Goal: Check status: Check status

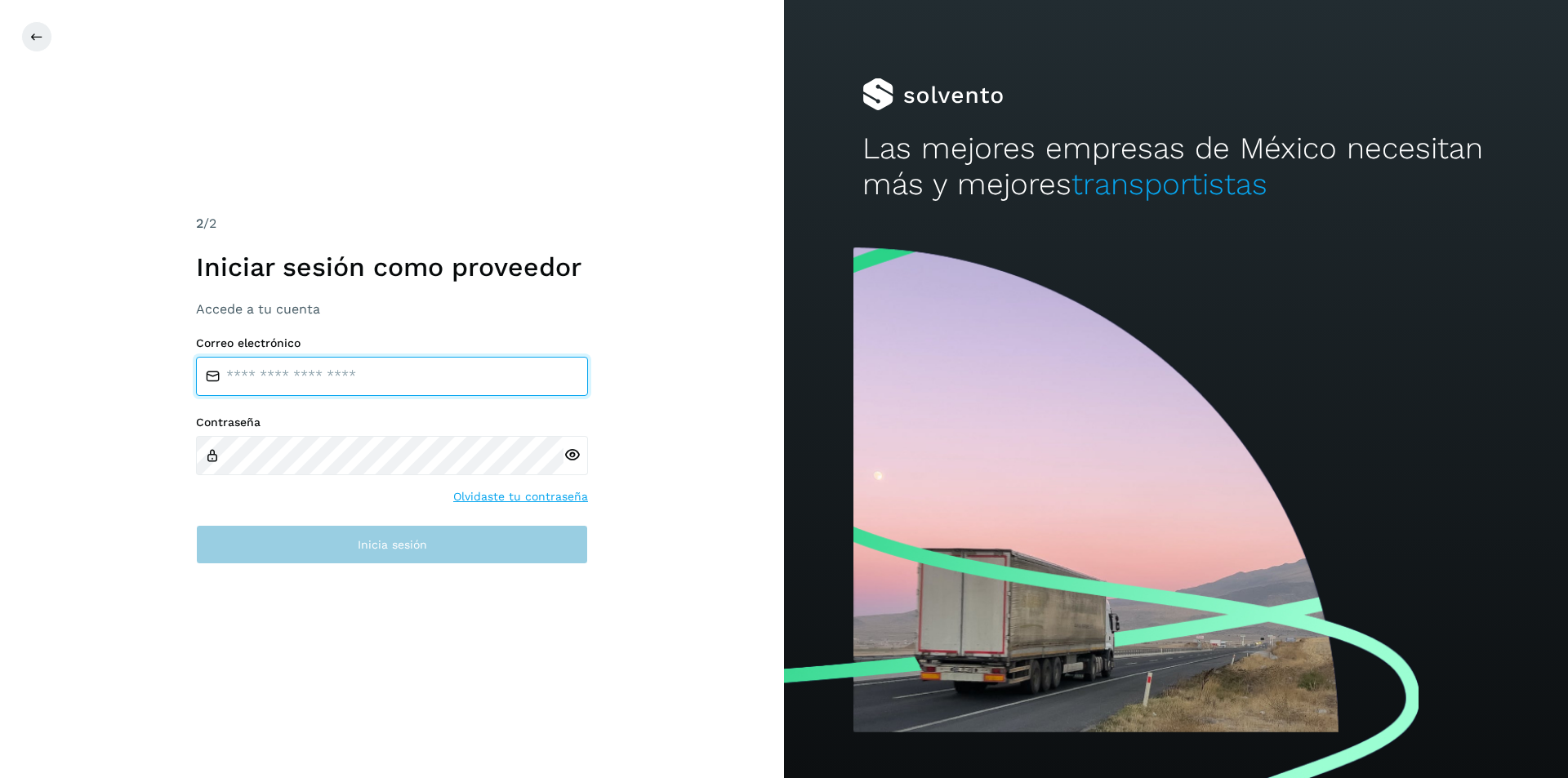
type input "**********"
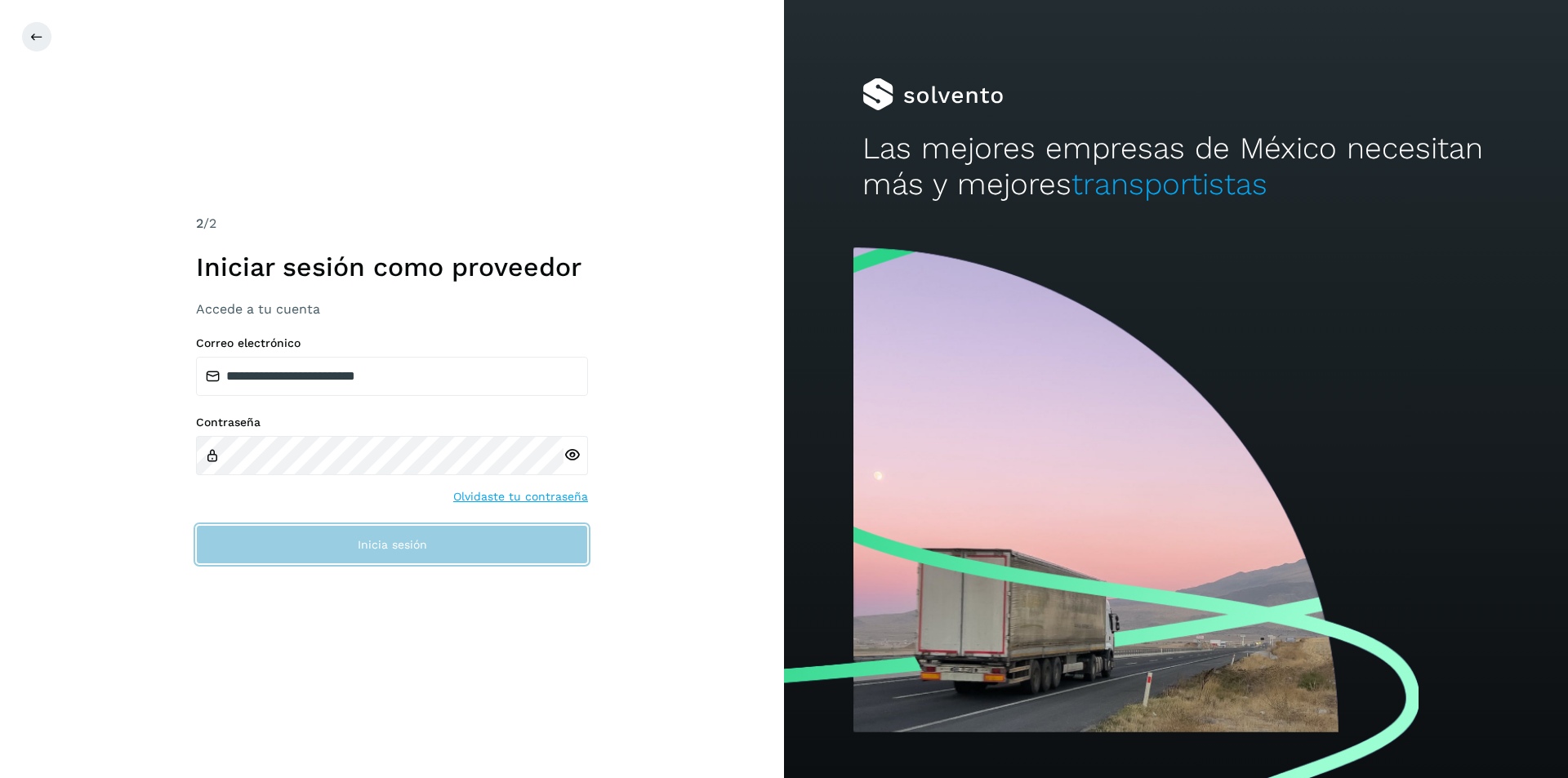
click at [336, 545] on button "Inicia sesión" at bounding box center [392, 545] width 392 height 40
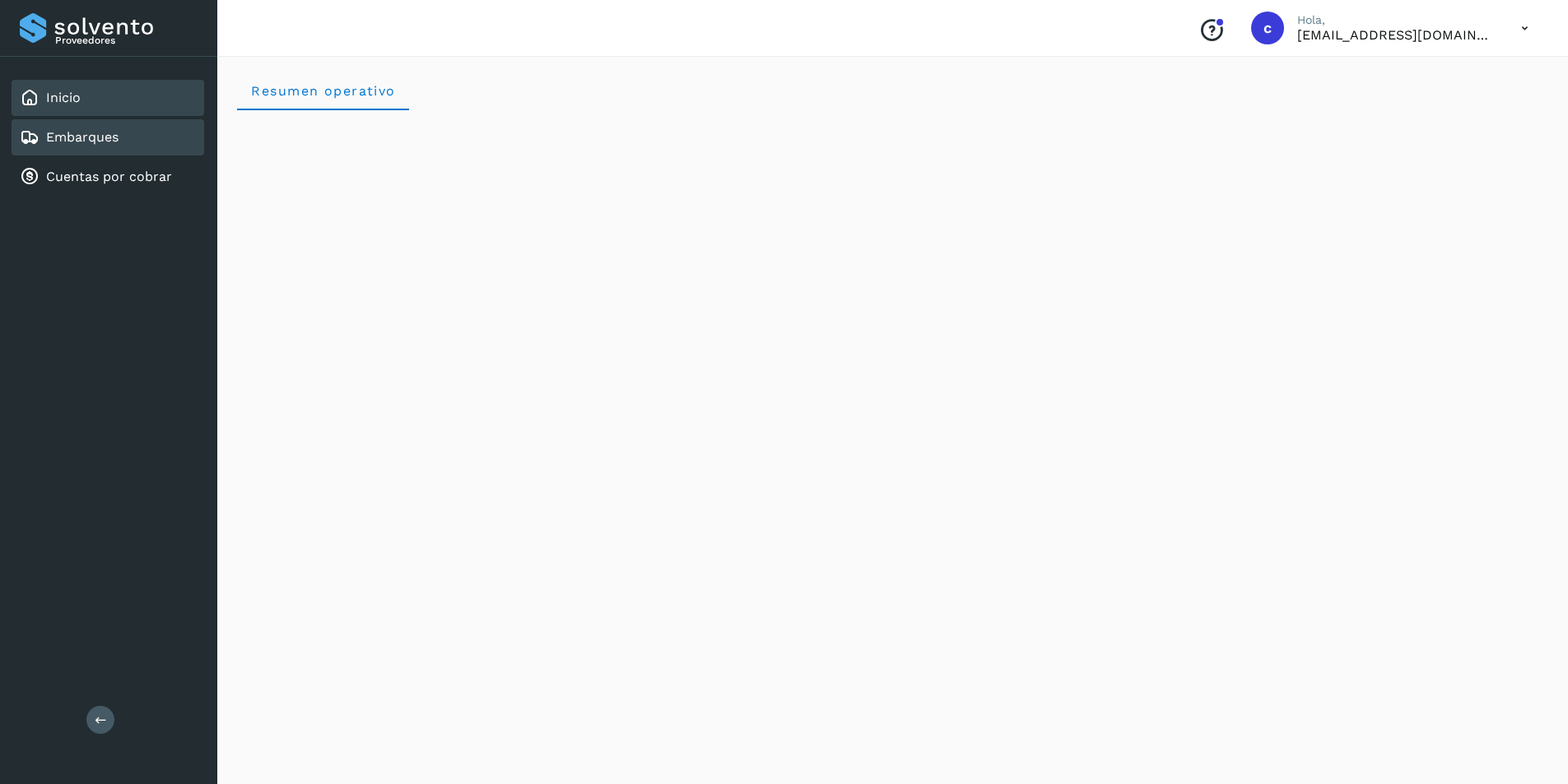
click at [150, 144] on div "Embarques" at bounding box center [108, 138] width 192 height 37
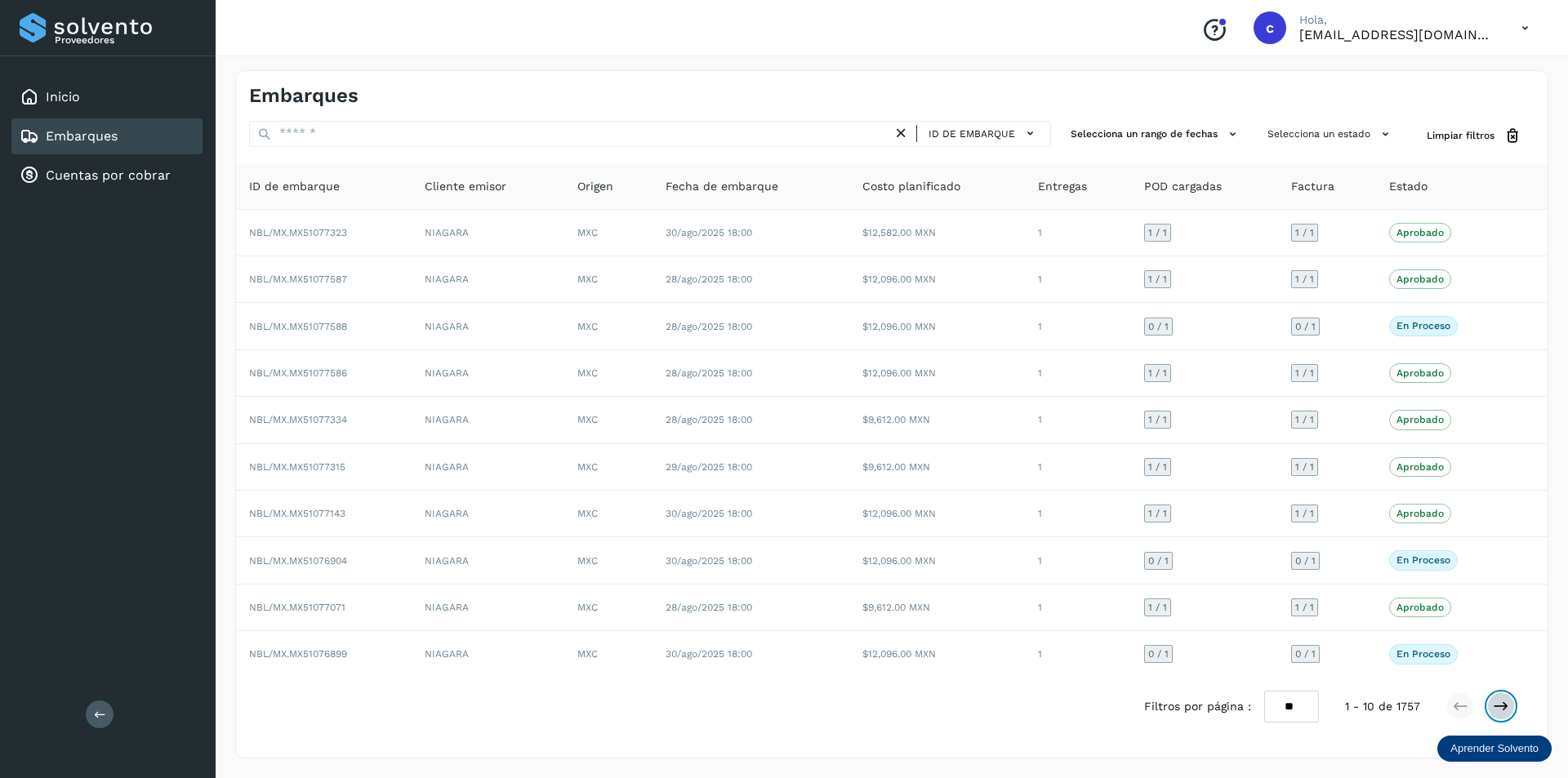
click at [854, 704] on icon at bounding box center [1501, 706] width 16 height 16
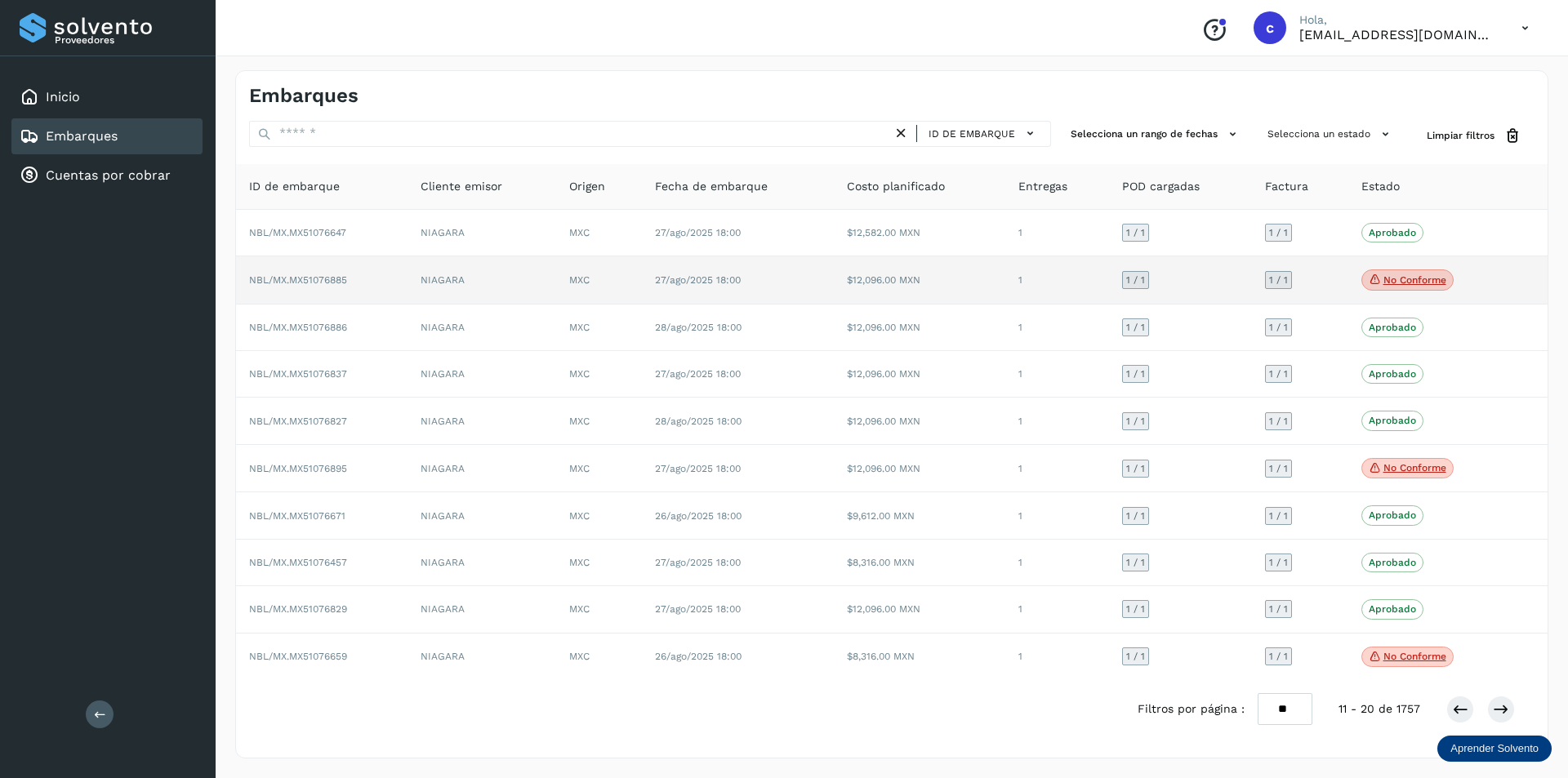
click at [854, 277] on p "No conforme" at bounding box center [1415, 280] width 63 height 12
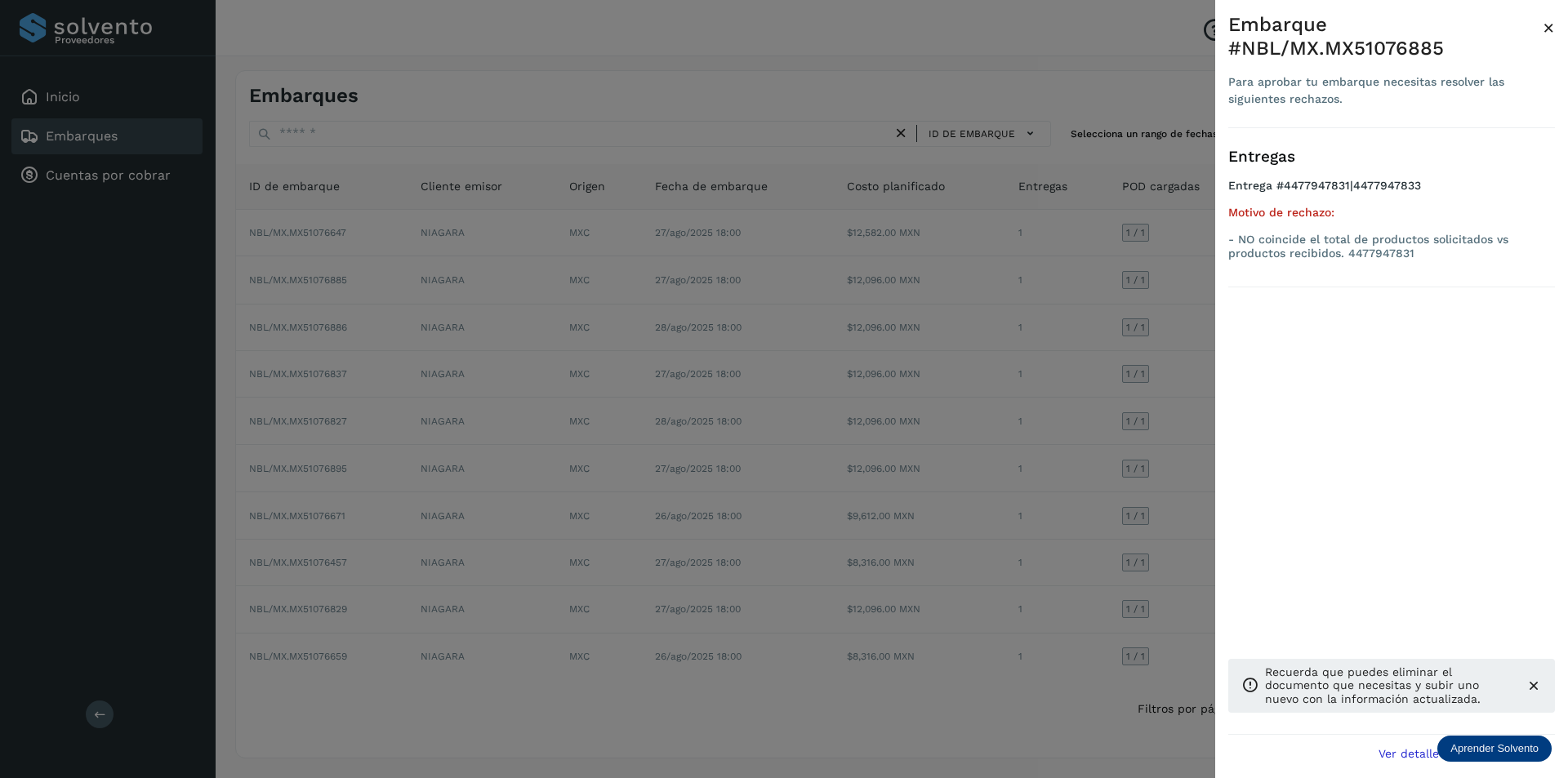
click at [854, 312] on div at bounding box center [784, 389] width 1568 height 778
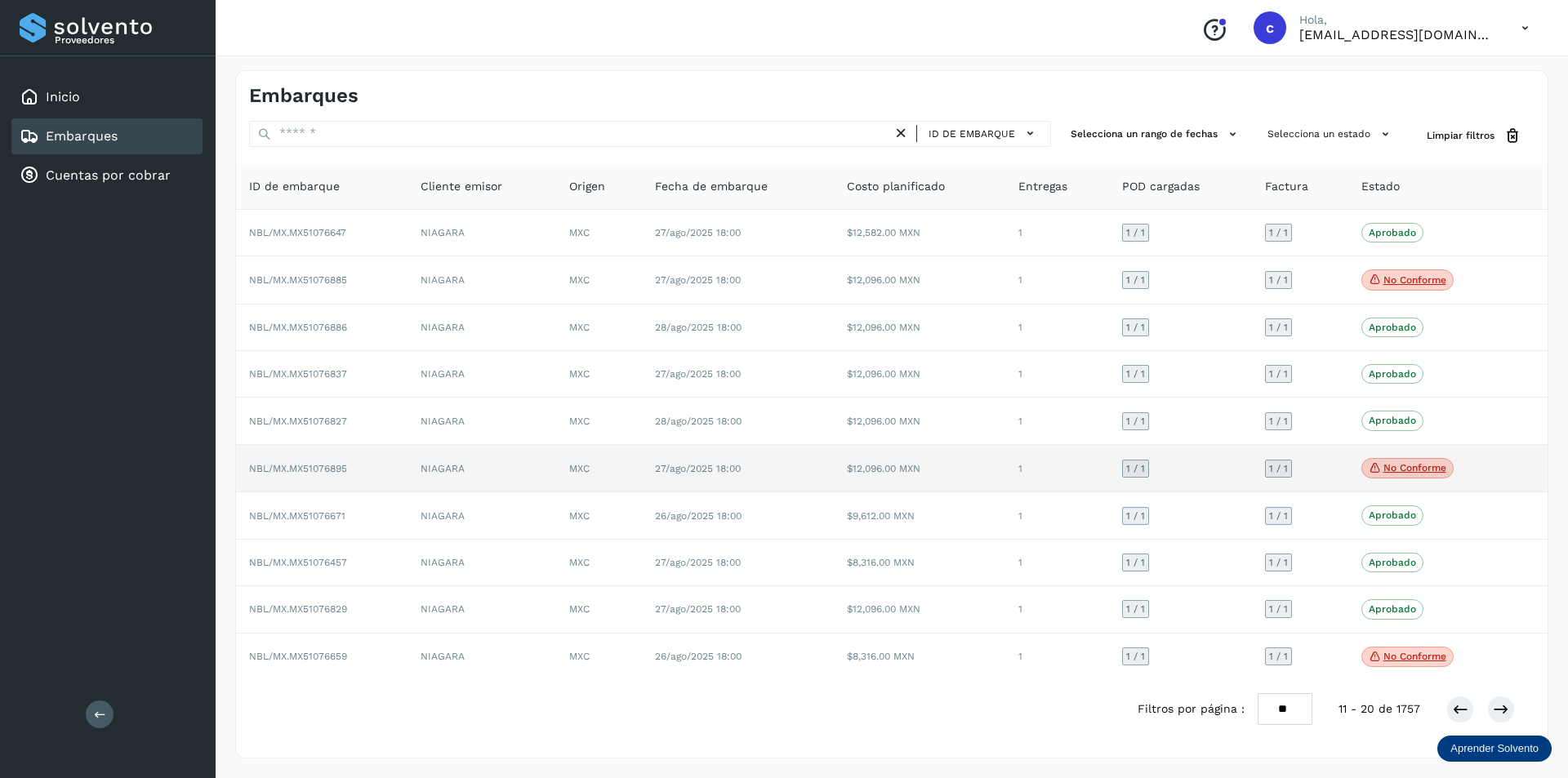
click at [854, 462] on span "No conforme" at bounding box center [1407, 469] width 92 height 21
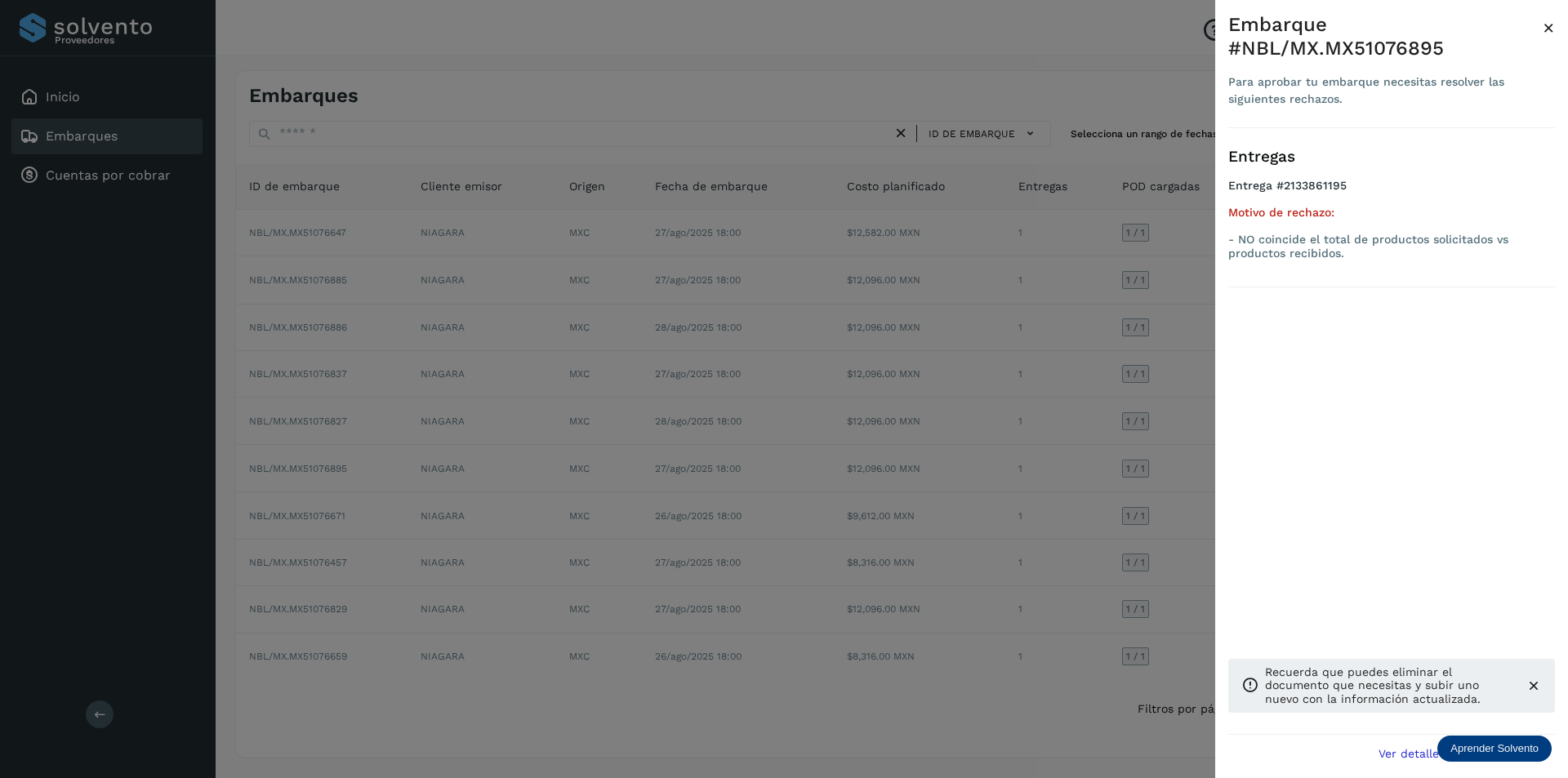
click at [854, 418] on div at bounding box center [784, 389] width 1568 height 778
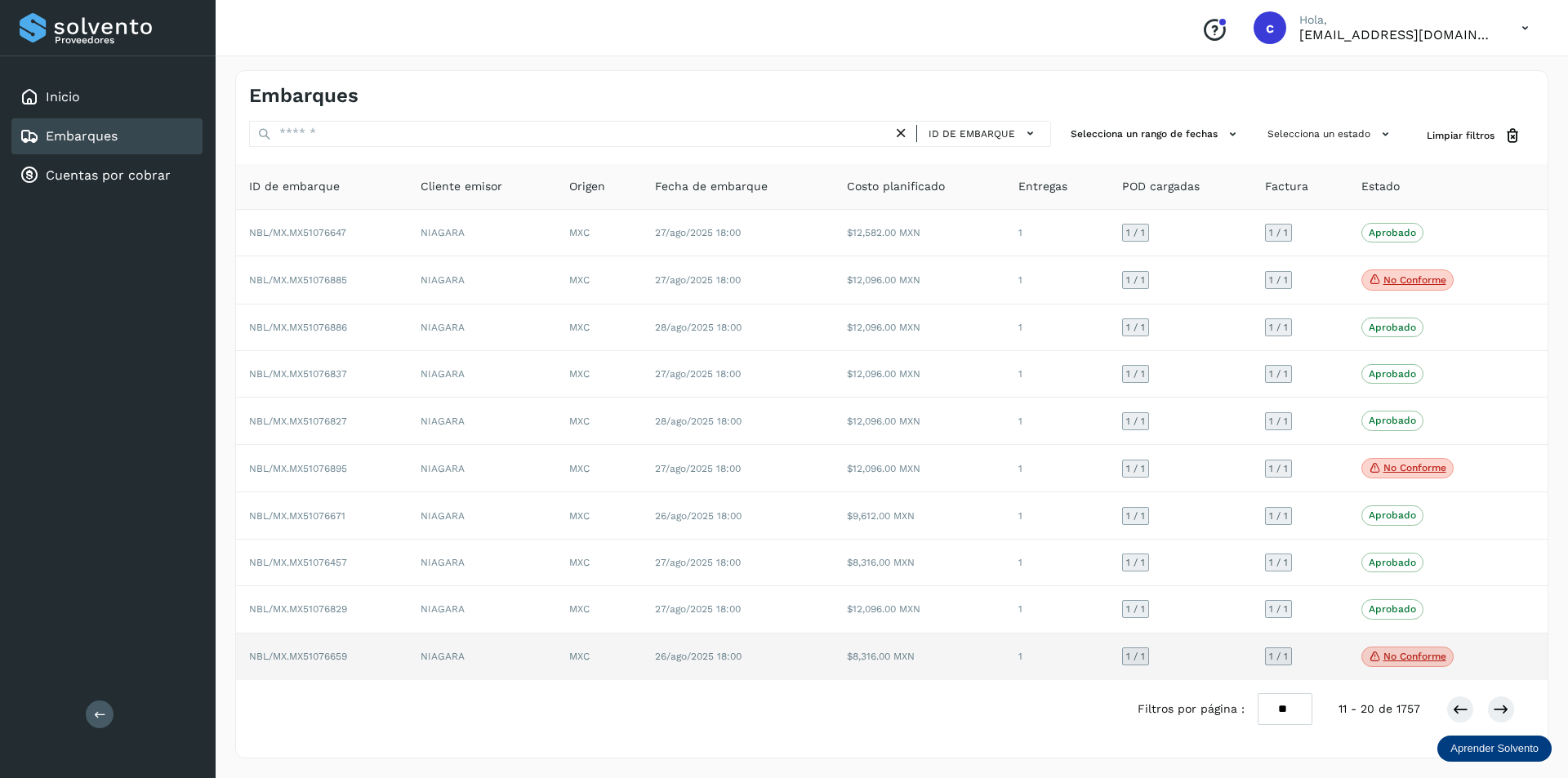
click at [854, 663] on p "No conforme" at bounding box center [1415, 657] width 63 height 12
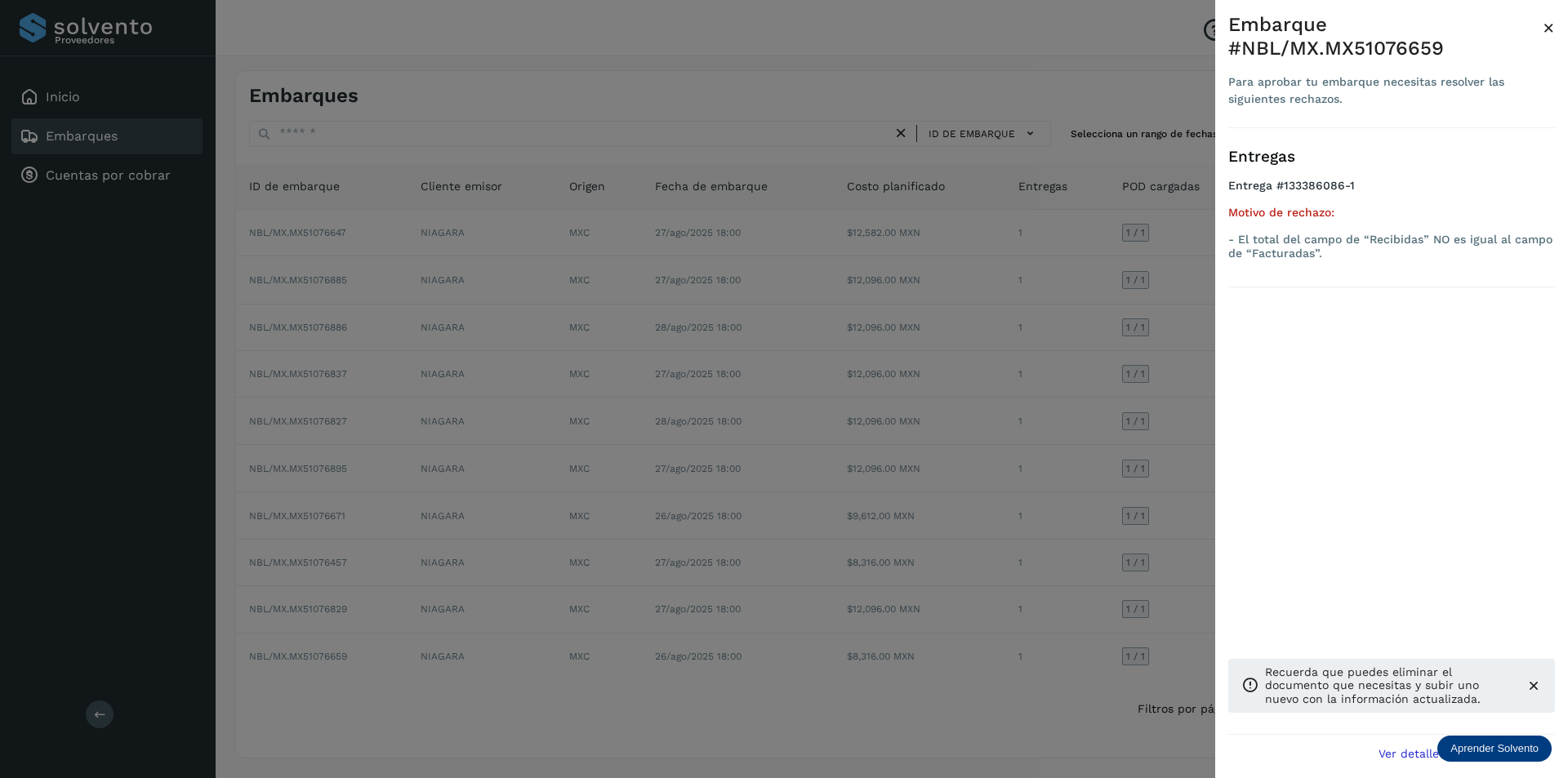
click at [854, 508] on div at bounding box center [784, 389] width 1568 height 778
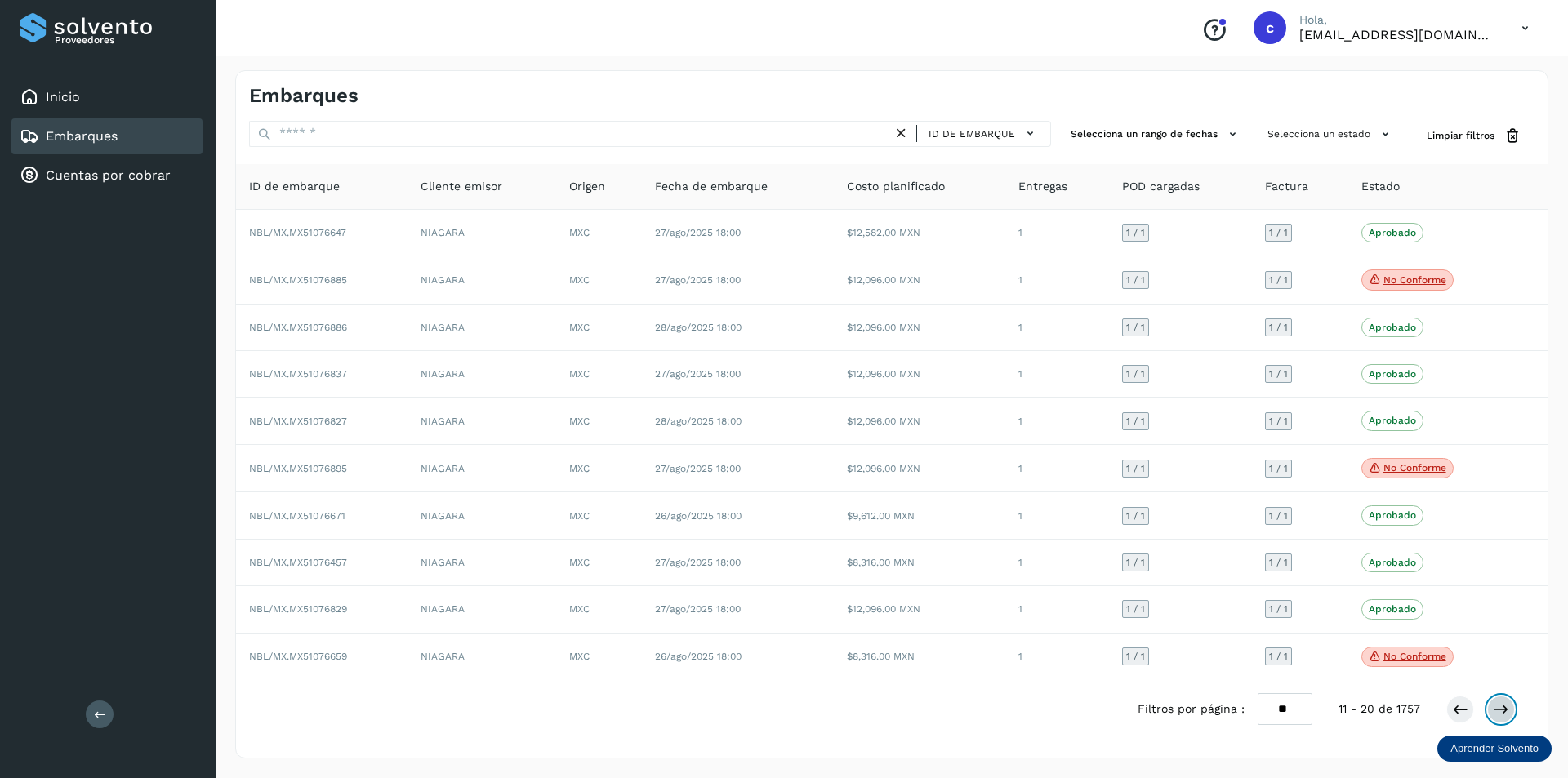
click at [854, 709] on button at bounding box center [1501, 710] width 28 height 28
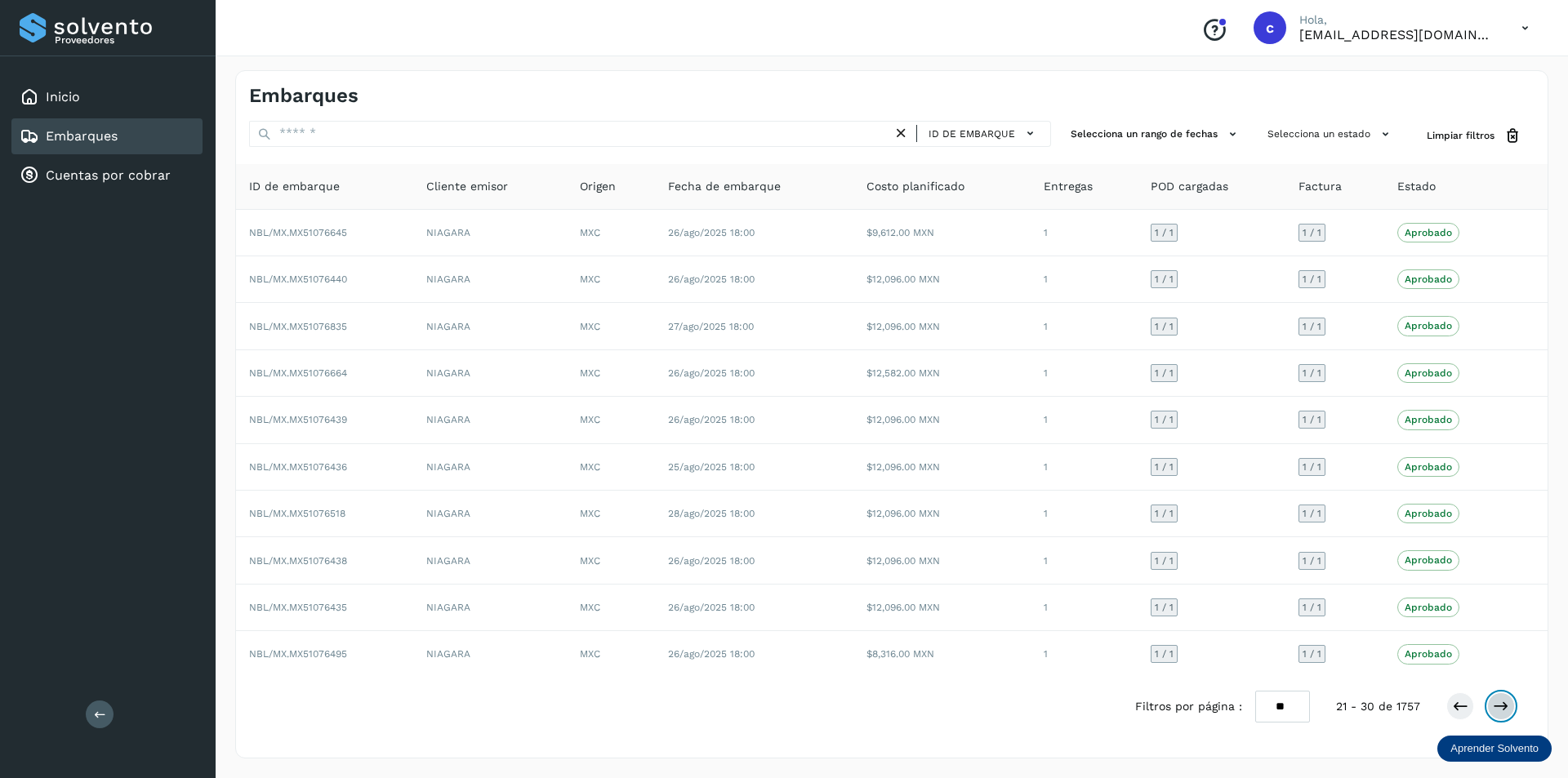
click at [854, 708] on icon at bounding box center [1501, 706] width 16 height 16
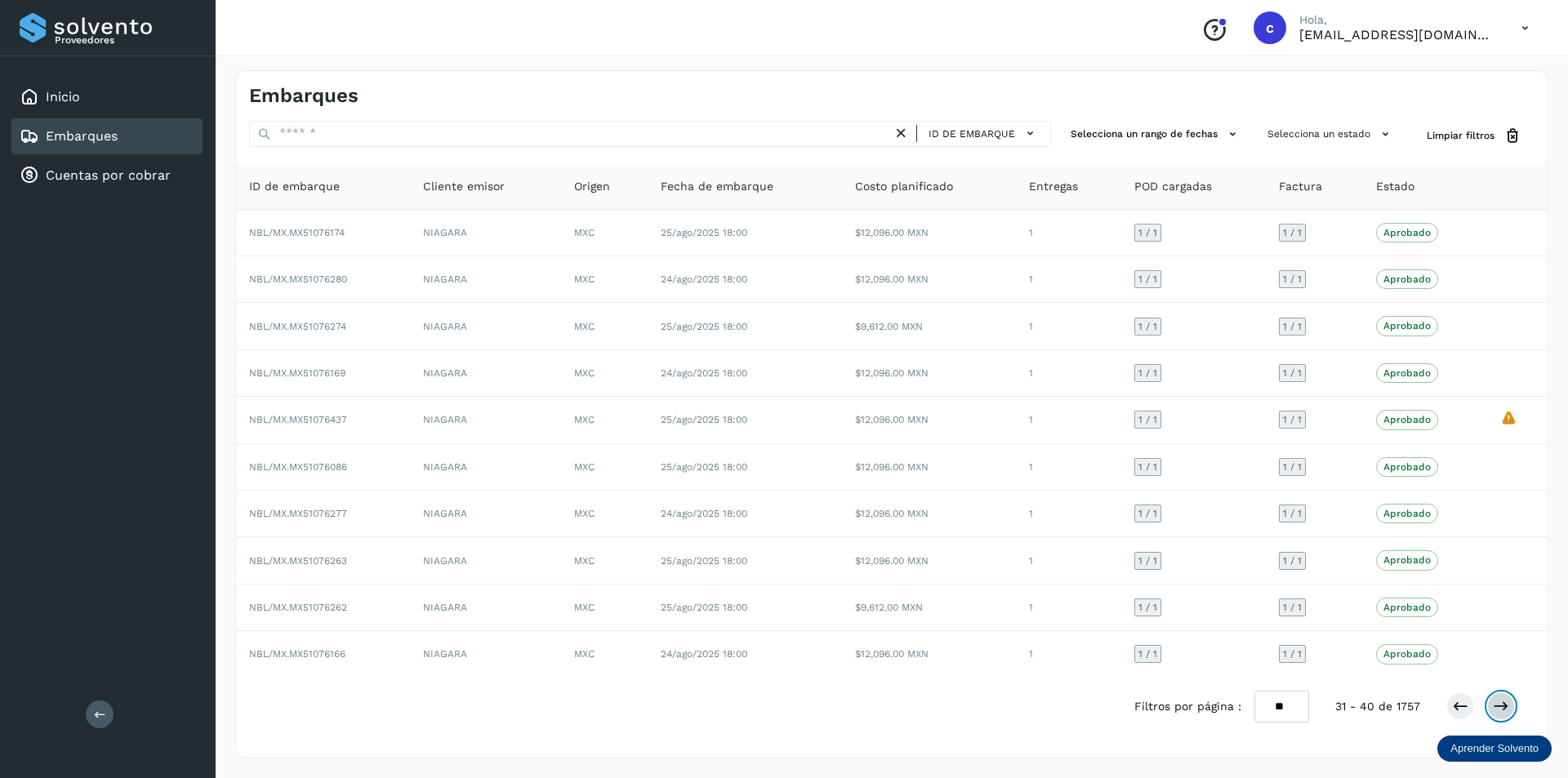
click at [854, 708] on icon at bounding box center [1501, 706] width 16 height 16
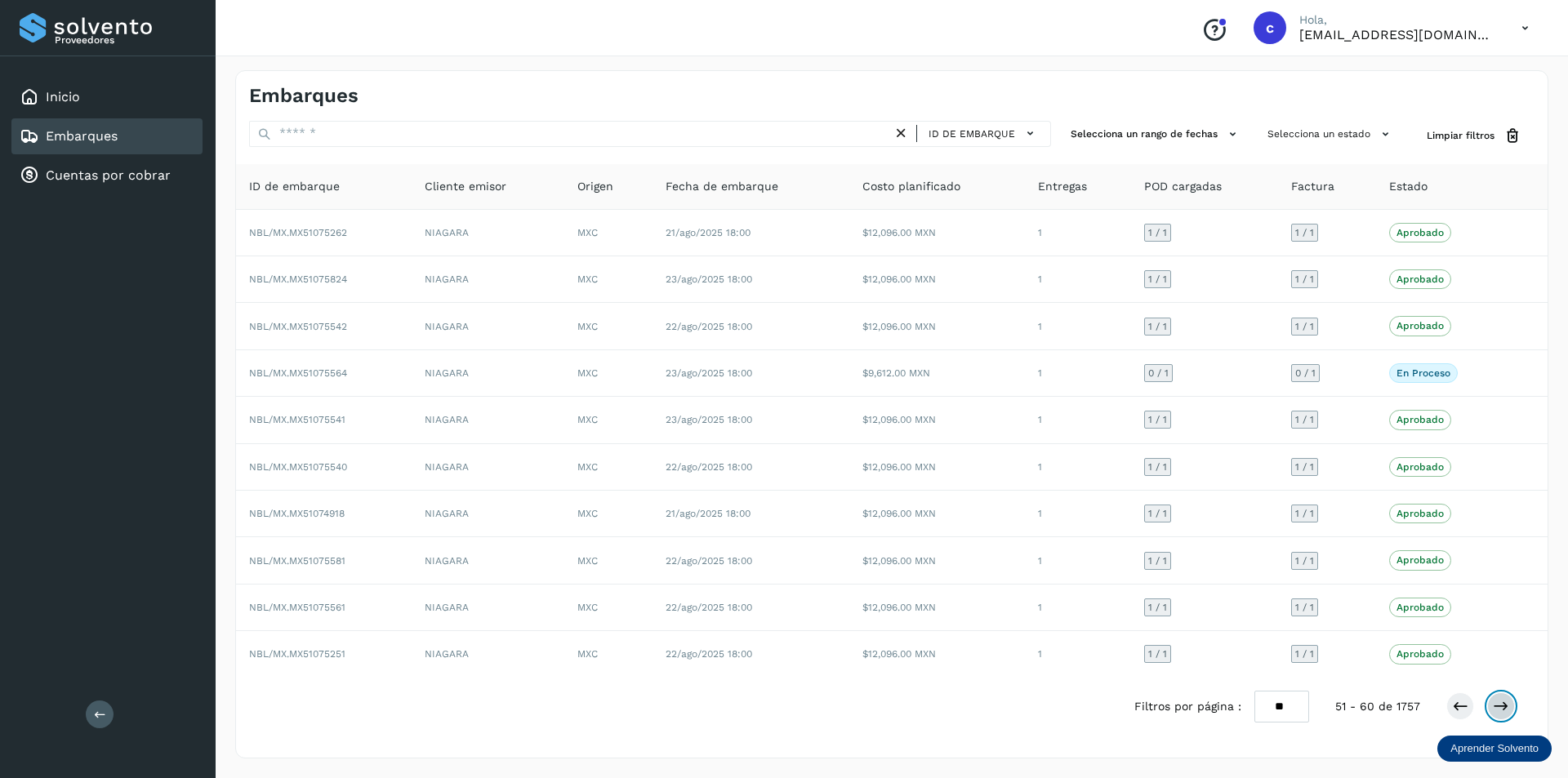
click at [854, 708] on icon at bounding box center [1501, 706] width 16 height 16
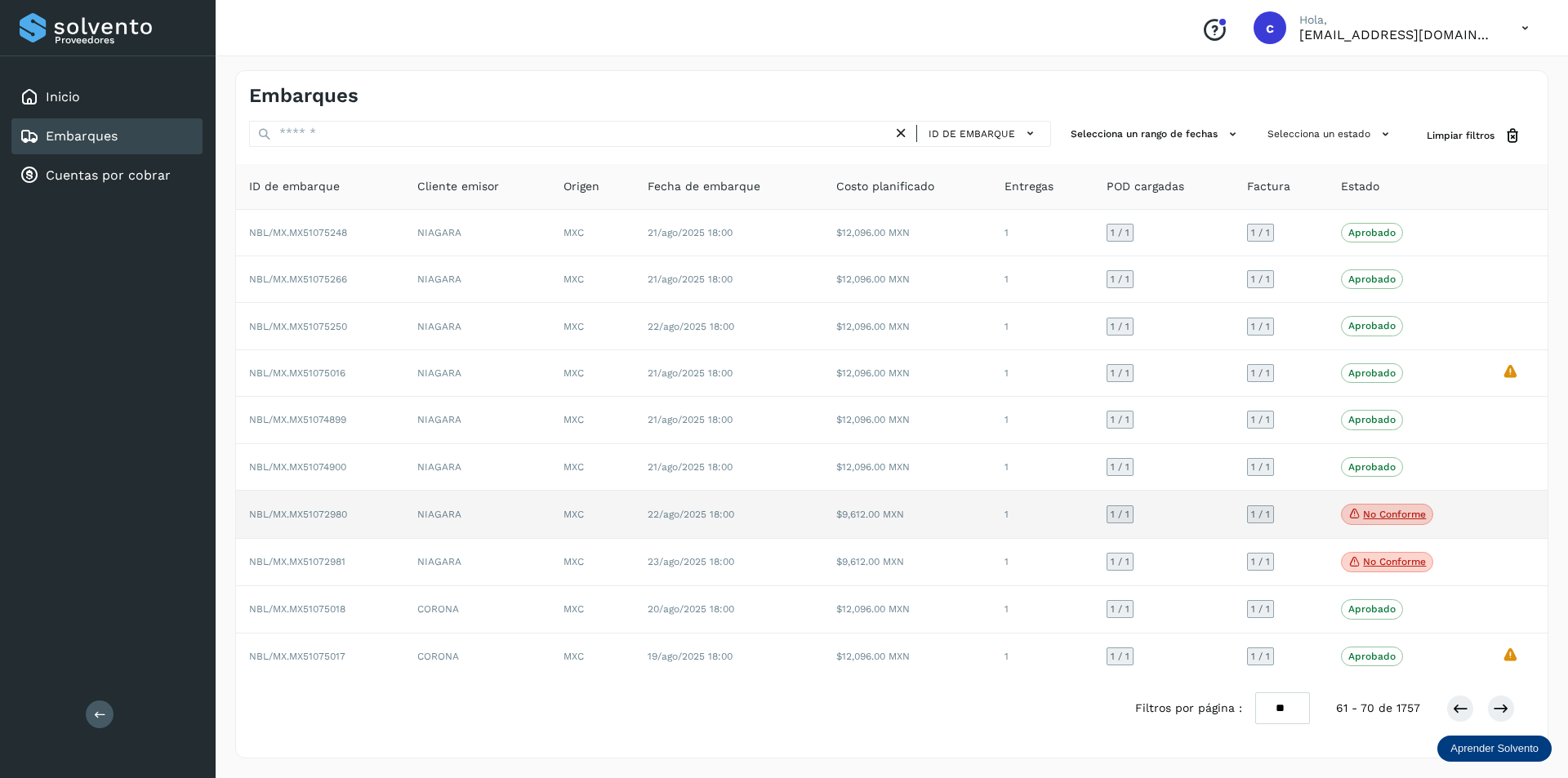
click at [854, 523] on span "No conforme" at bounding box center [1387, 515] width 92 height 21
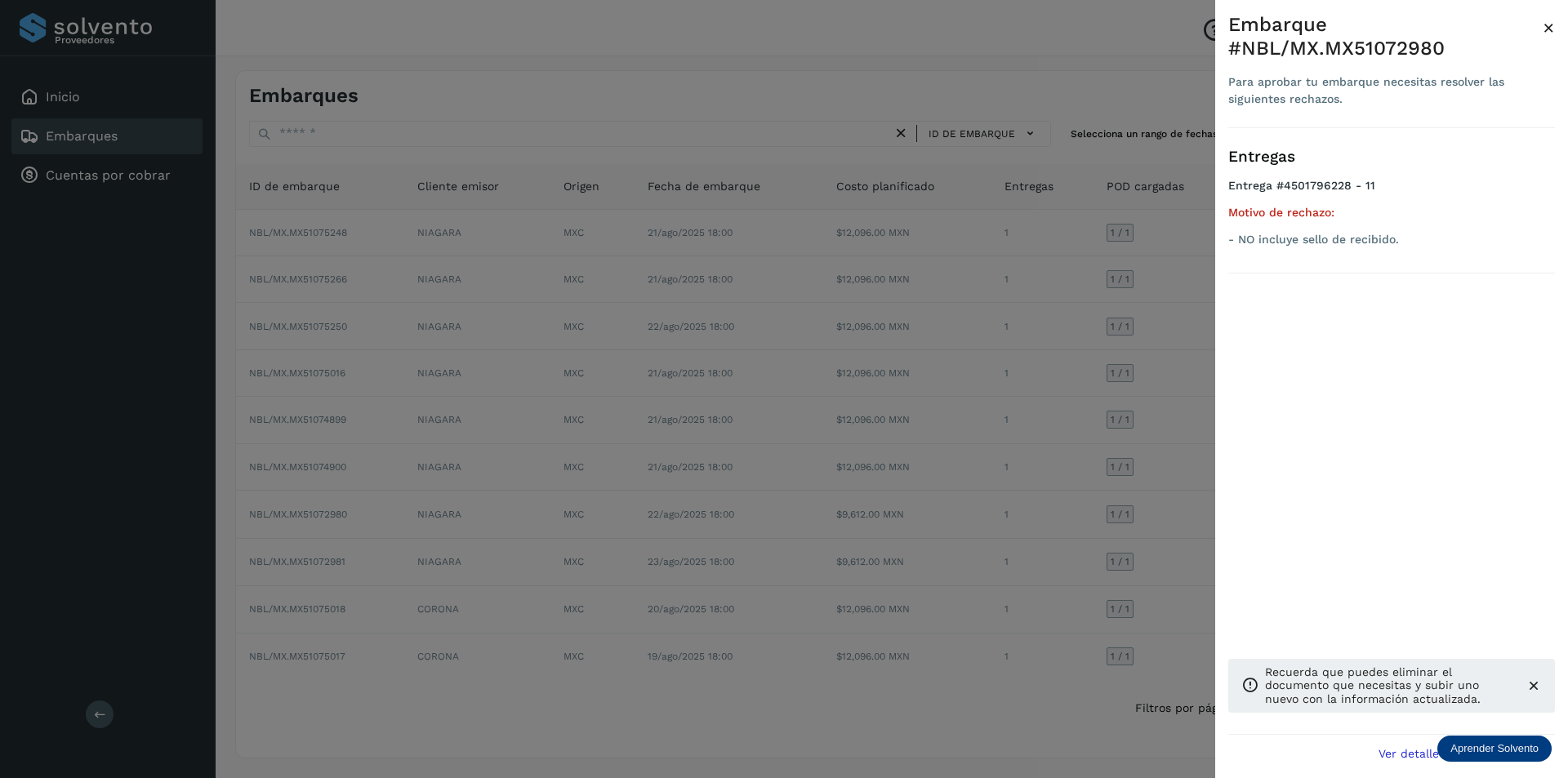
click at [854, 522] on div at bounding box center [784, 389] width 1568 height 778
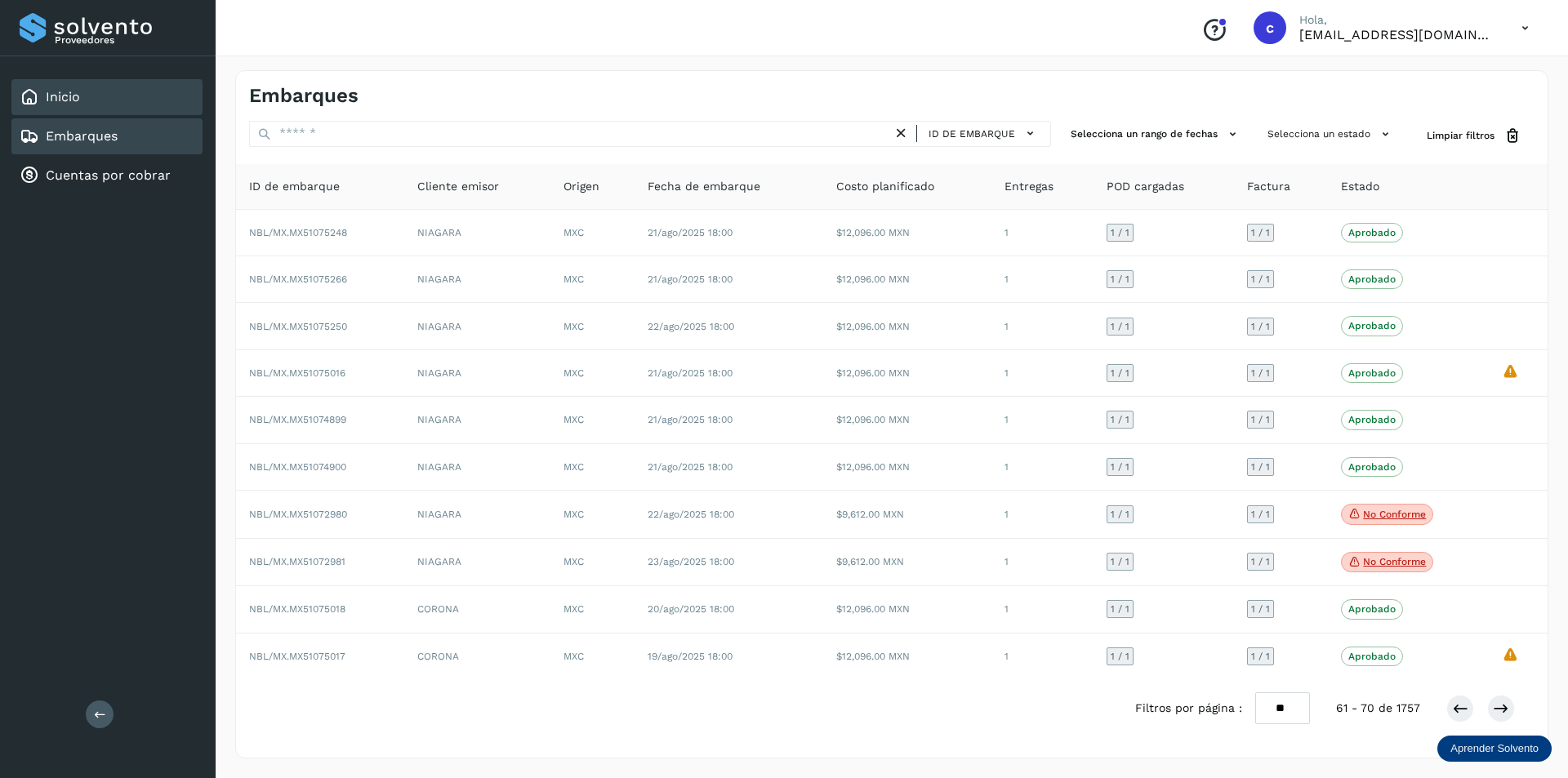
click at [72, 81] on div "Inicio" at bounding box center [107, 97] width 191 height 36
